Goal: Transaction & Acquisition: Purchase product/service

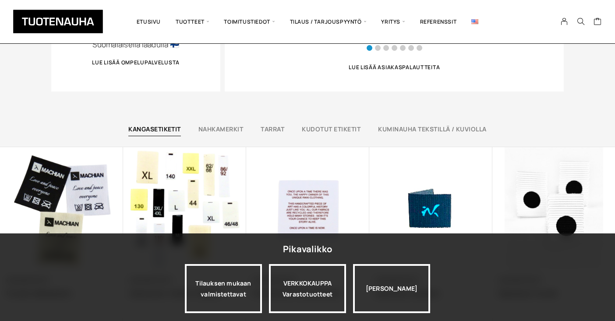
scroll to position [540, 0]
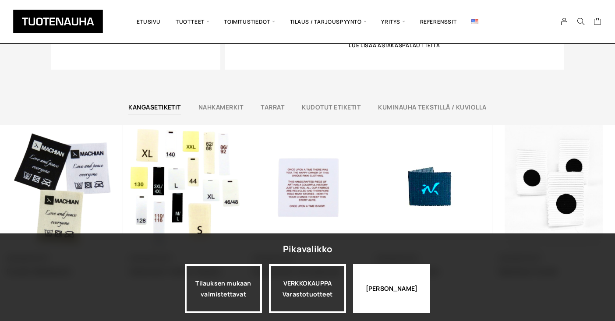
click at [385, 288] on div "Jatka katselua" at bounding box center [391, 288] width 77 height 49
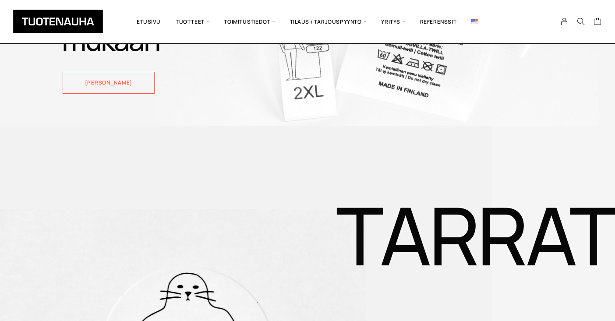
scroll to position [872, 0]
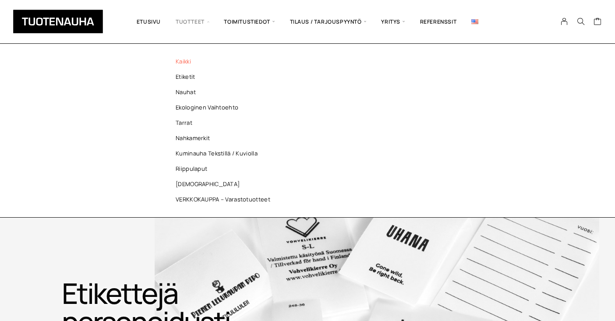
click at [184, 62] on link "Kaikki" at bounding box center [225, 61] width 127 height 15
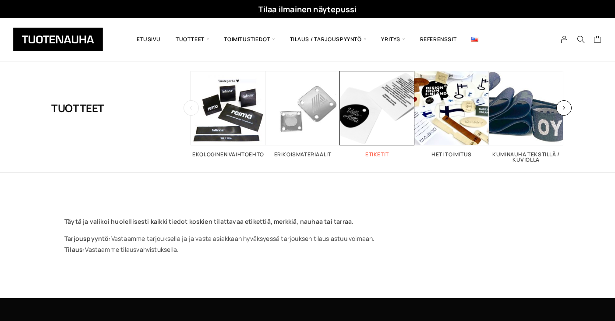
click at [382, 154] on h2 "Etiketit 26" at bounding box center [377, 154] width 75 height 5
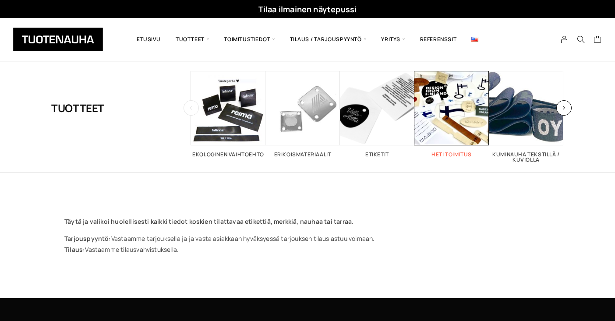
click at [459, 152] on h2 "Heti toimitus 32" at bounding box center [452, 154] width 75 height 5
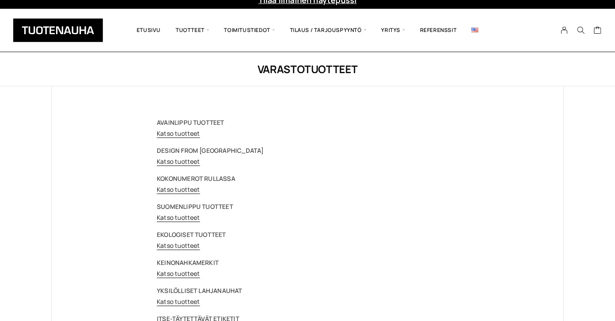
scroll to position [9, 0]
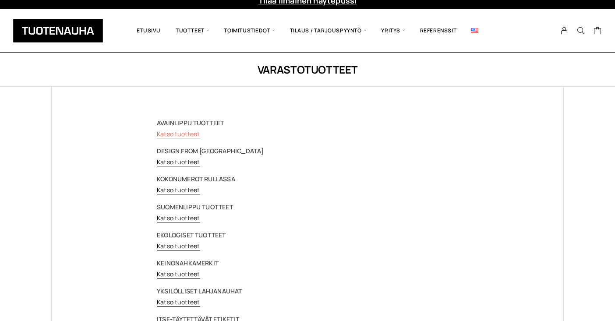
click at [185, 135] on link "Katso tuotteet" at bounding box center [178, 134] width 43 height 8
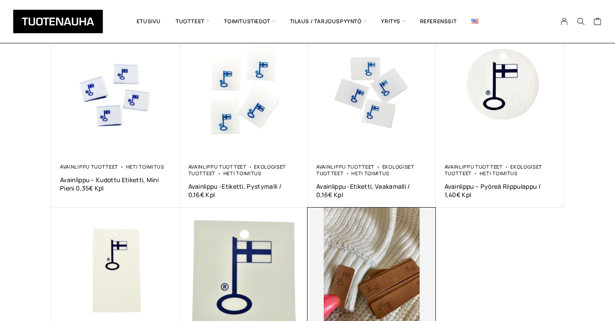
scroll to position [162, 0]
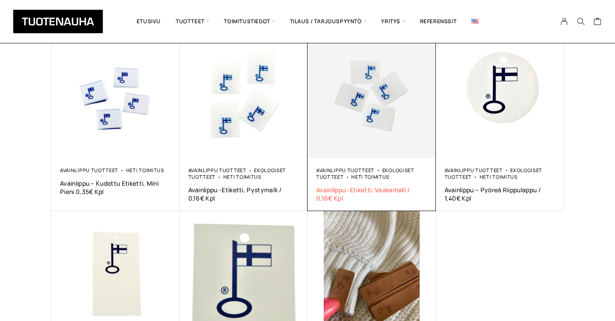
click at [363, 190] on span "Avainlippu -Etiketti, Vaakamalli / 0,16€ Kpl" at bounding box center [372, 194] width 111 height 17
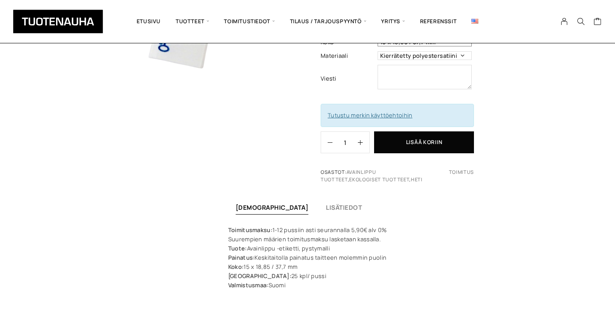
scroll to position [154, 0]
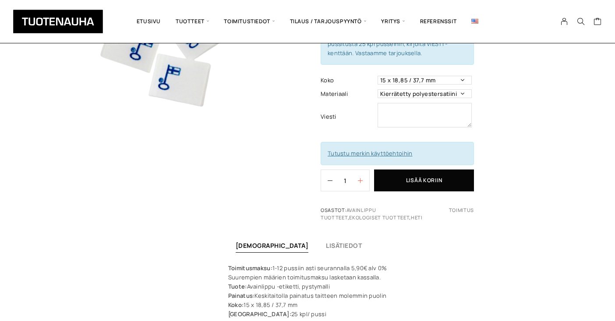
click at [361, 183] on button "button" at bounding box center [363, 180] width 11 height 21
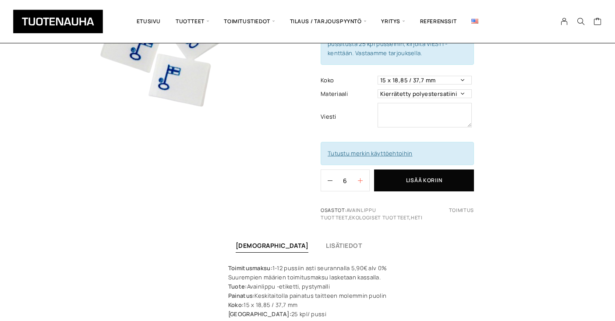
click at [361, 183] on button "button" at bounding box center [363, 180] width 11 height 21
type input "10"
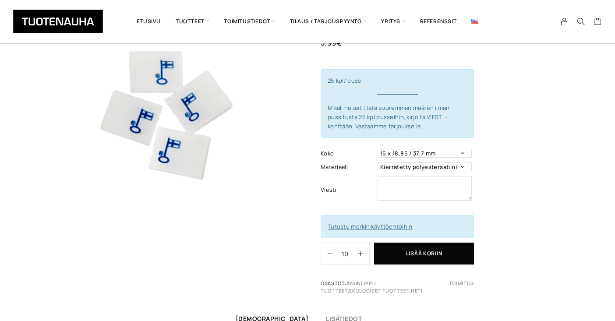
scroll to position [85, 0]
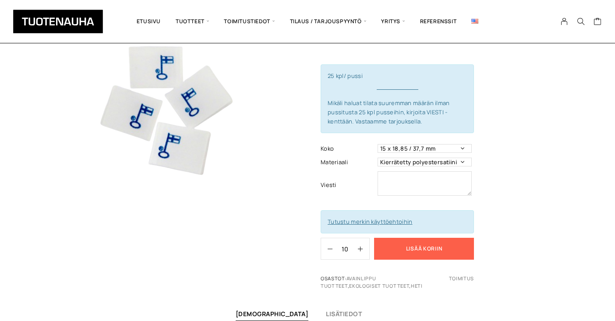
click at [424, 249] on button "Lisää koriin" at bounding box center [424, 249] width 100 height 22
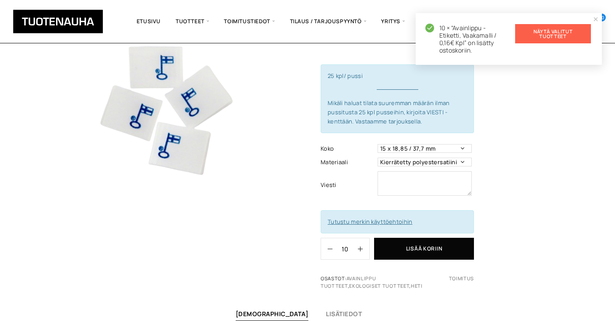
click at [542, 34] on link "Näytä valitut tuotteet" at bounding box center [554, 33] width 76 height 19
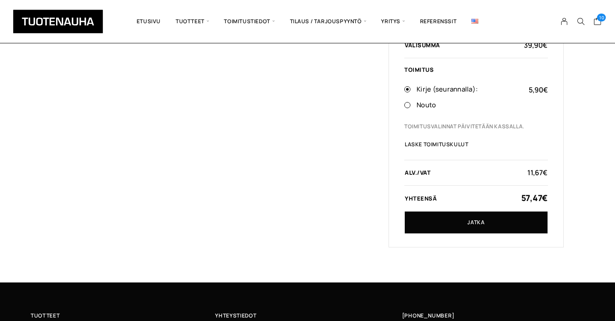
scroll to position [212, 0]
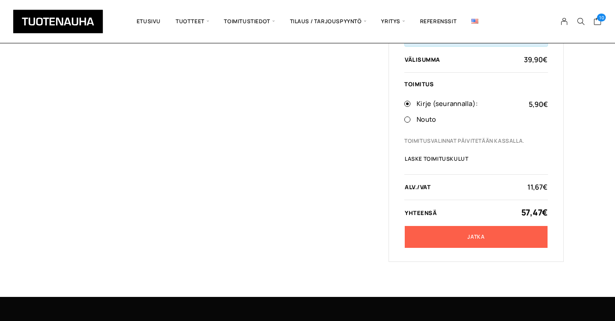
click at [472, 236] on link "Jatka" at bounding box center [476, 237] width 143 height 22
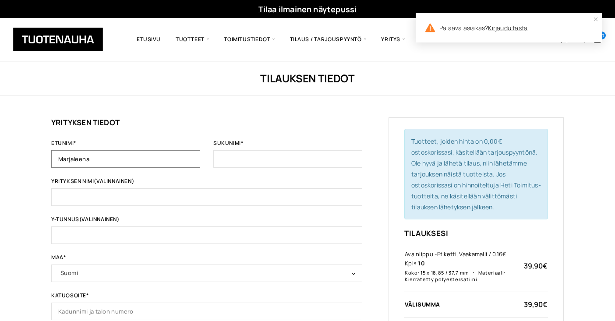
type input "Marjaleena"
type input "Koivisto"
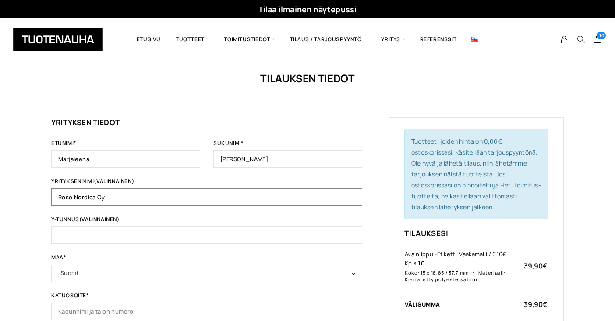
type input "Rose Nordica Oy"
paste input "3098650-1"
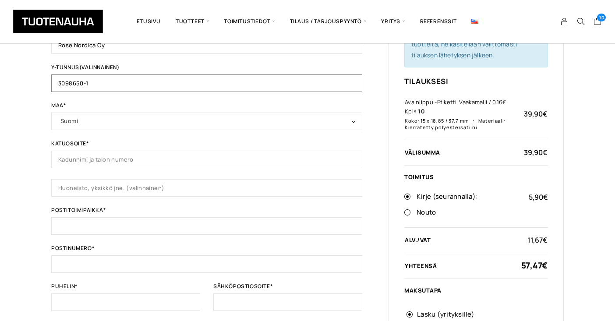
scroll to position [144, 0]
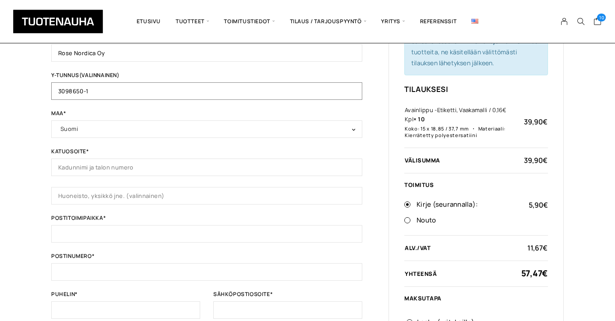
type input "3098650-1"
drag, startPoint x: 100, startPoint y: 167, endPoint x: 145, endPoint y: 168, distance: 44.7
click at [145, 168] on input "Paasikivenkatu 16 a 27" at bounding box center [206, 168] width 311 height 18
type input "Paasikivenkatu"
type input "v"
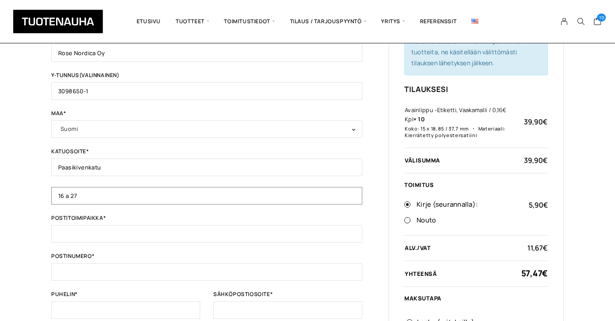
type input "16 a 27"
type input "0"
type input "Kerava"
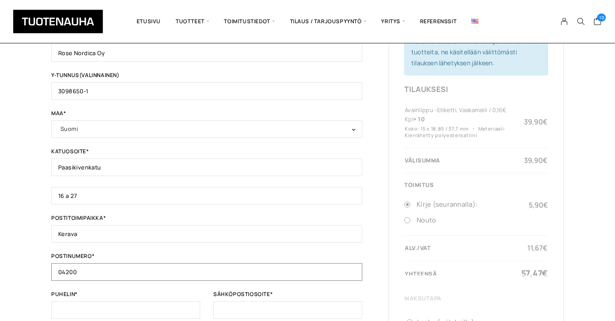
type input "04200"
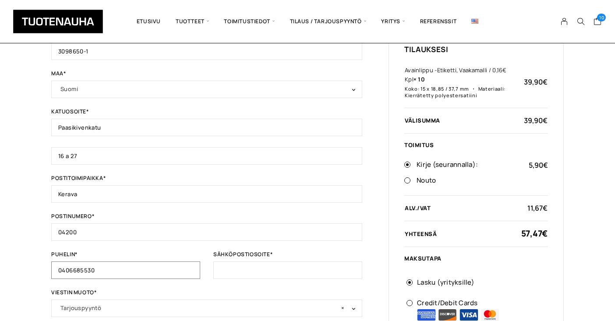
scroll to position [194, 0]
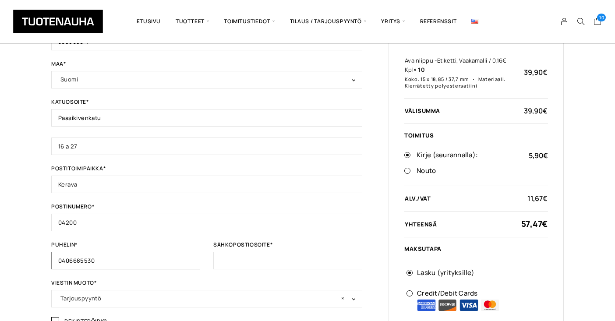
type input "0406685530"
type input "r"
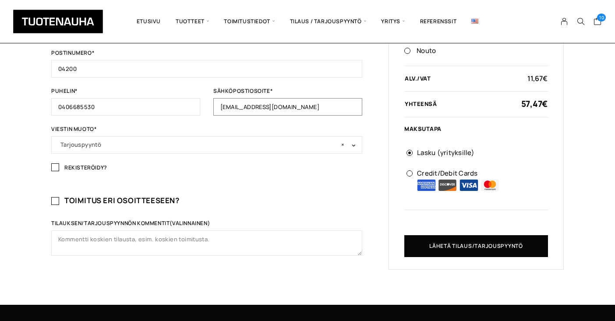
scroll to position [356, 0]
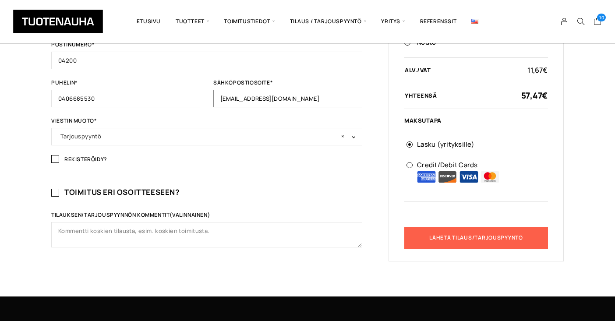
type input "[EMAIL_ADDRESS][DOMAIN_NAME]"
click at [447, 239] on button "Lähetä tilaus/tarjouspyyntö" at bounding box center [477, 238] width 144 height 22
